Goal: Transaction & Acquisition: Purchase product/service

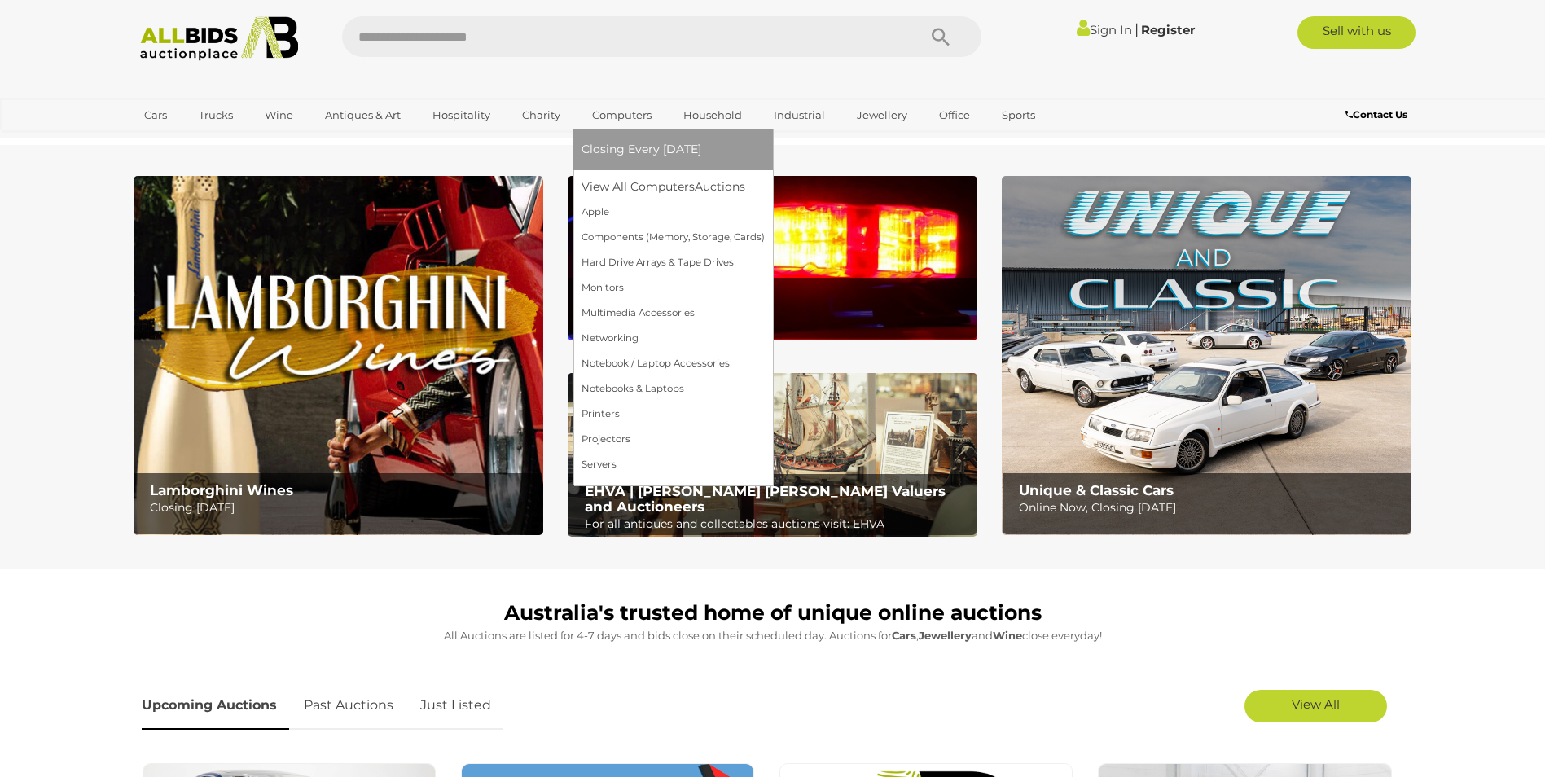
click at [635, 114] on link "Computers" at bounding box center [622, 115] width 81 height 27
click at [642, 183] on link "View All Computers Auctions" at bounding box center [673, 186] width 183 height 25
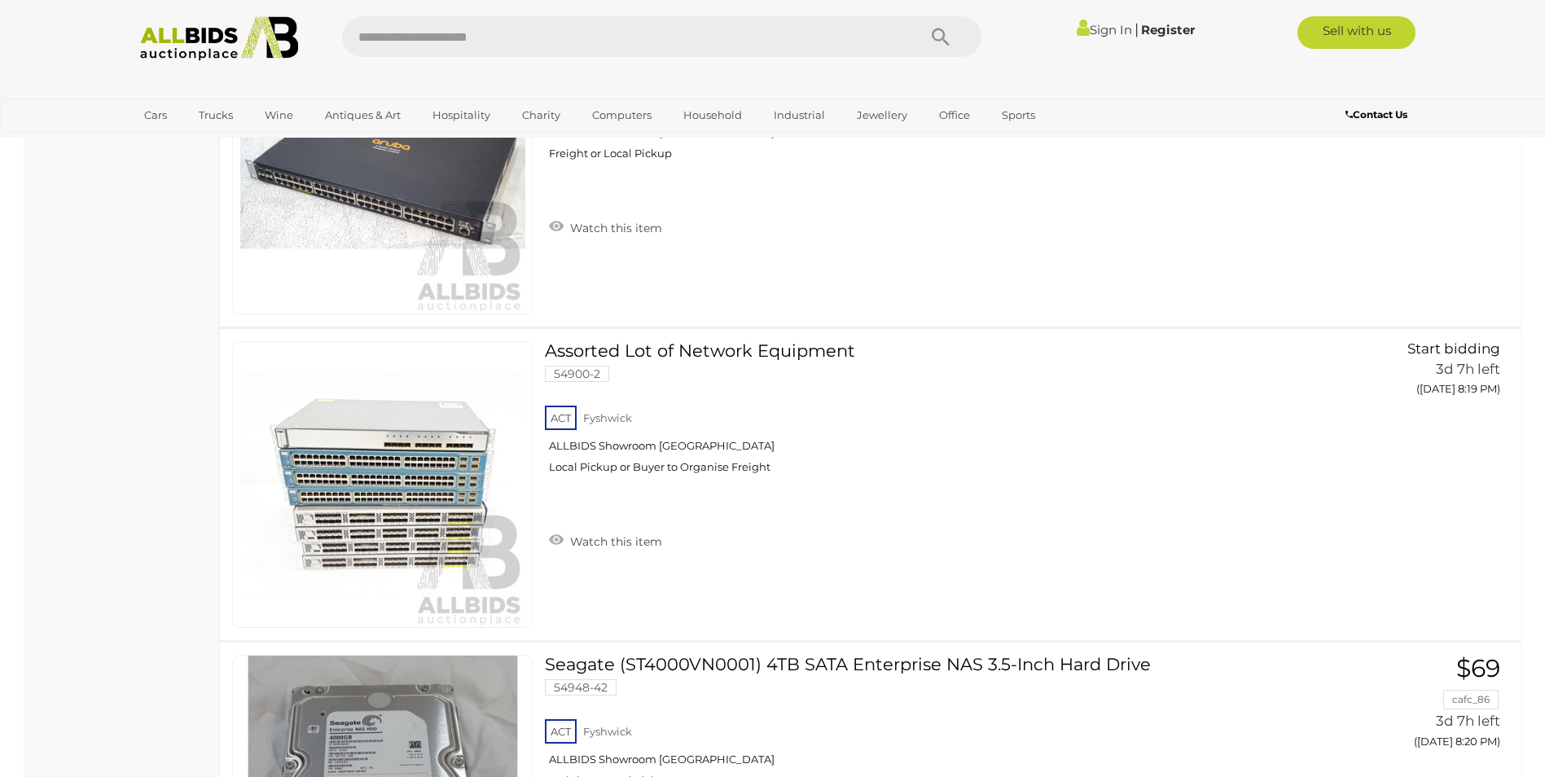
scroll to position [9849, 0]
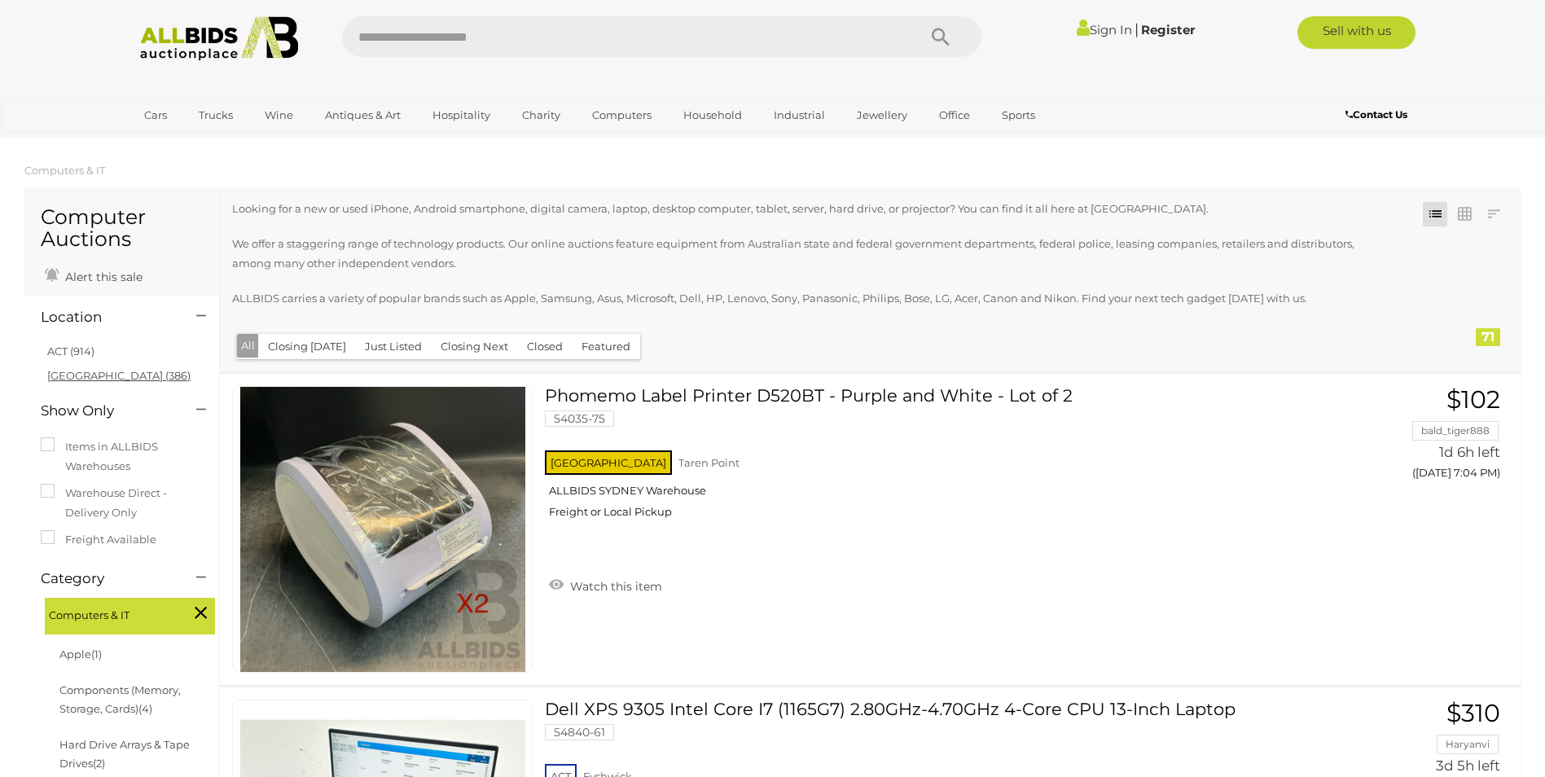
click at [94, 378] on link "[GEOGRAPHIC_DATA] (386)" at bounding box center [118, 375] width 143 height 13
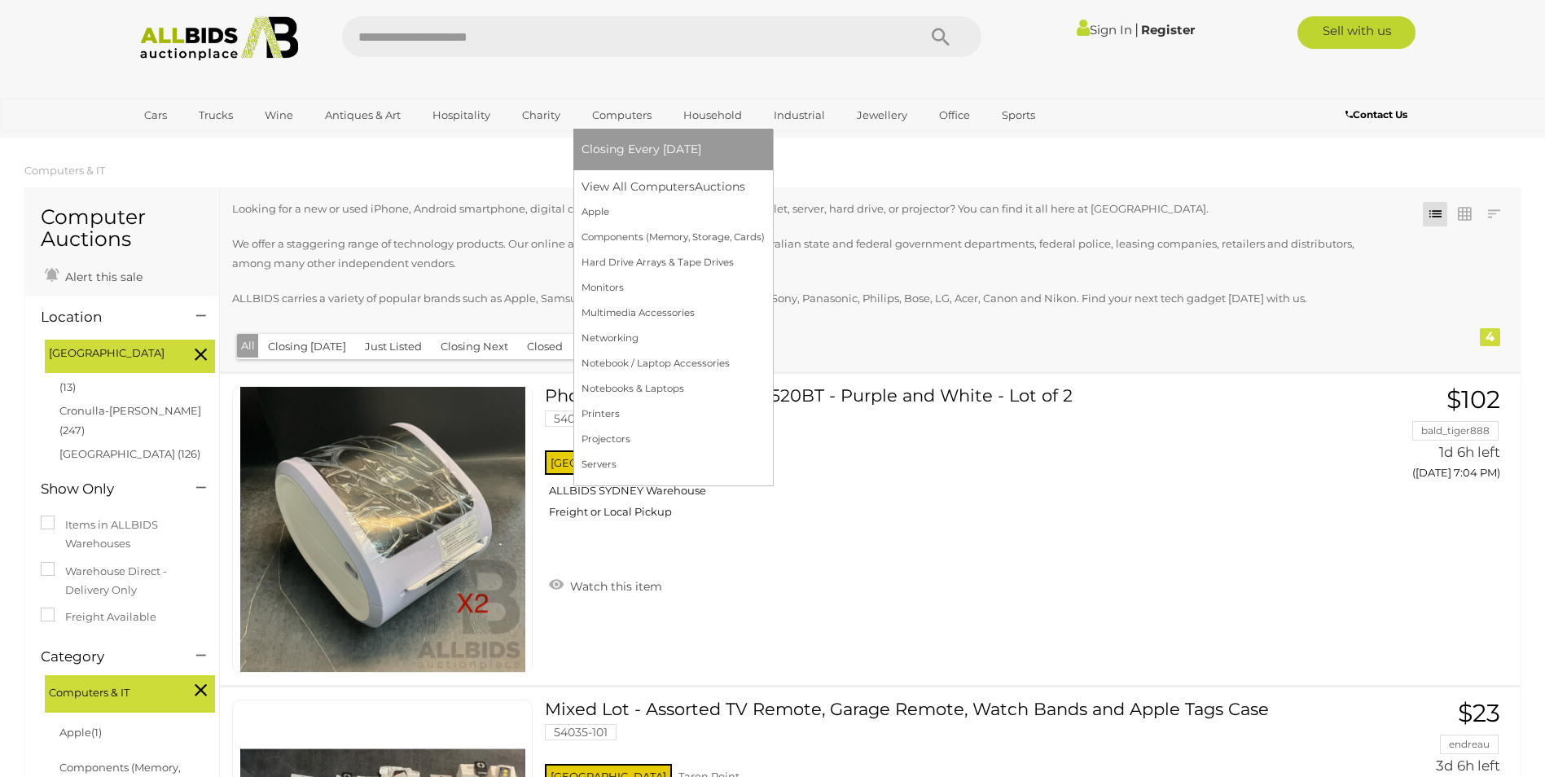
click at [636, 116] on link "Computers" at bounding box center [622, 115] width 81 height 27
click at [613, 464] on link "Servers" at bounding box center [673, 464] width 183 height 25
